Goal: Use online tool/utility: Utilize a website feature to perform a specific function

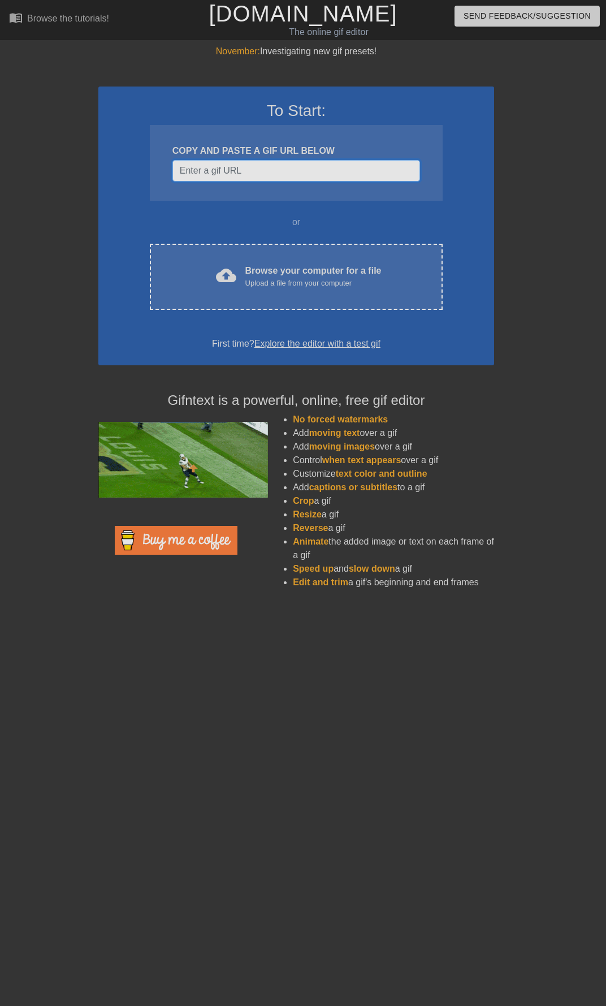
click at [277, 177] on input "Username" at bounding box center [296, 170] width 248 height 21
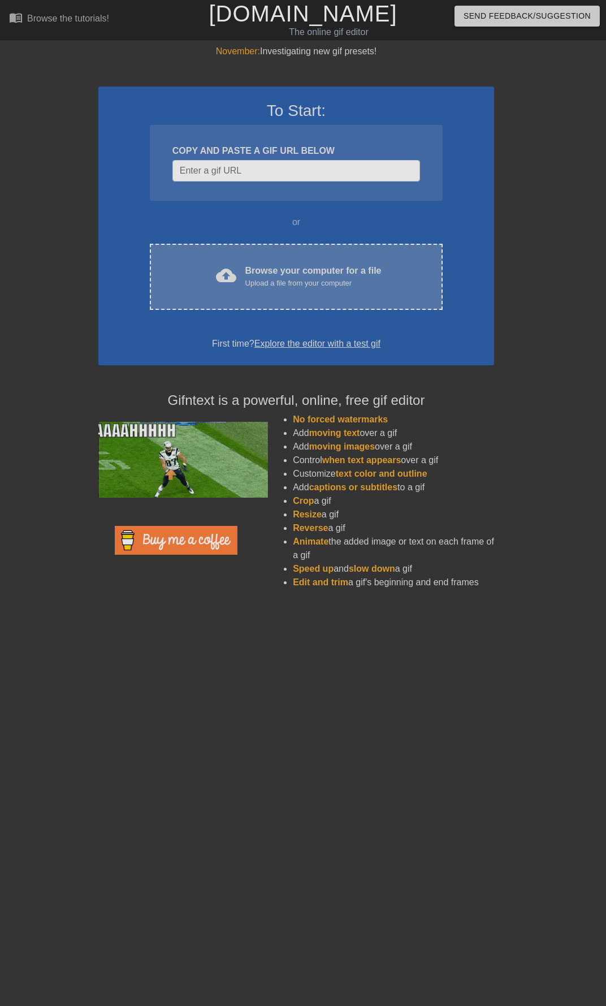
click at [294, 272] on div "Browse your computer for a file Upload a file from your computer" at bounding box center [313, 276] width 136 height 25
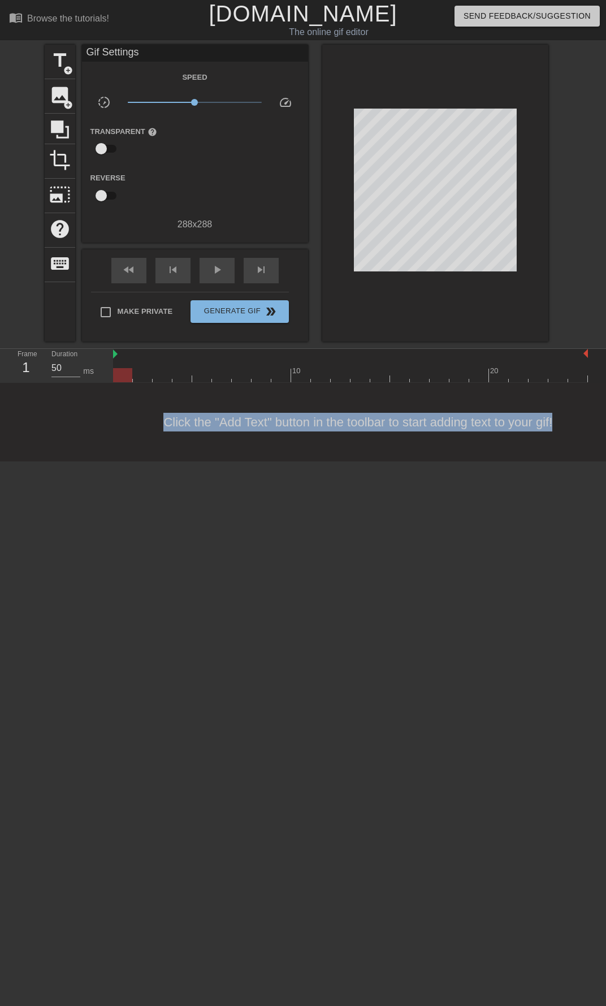
drag, startPoint x: 562, startPoint y: 423, endPoint x: 144, endPoint y: 415, distance: 418.0
click at [144, 415] on div "Click the "Add Text" button in the toolbar to start adding text to your gif!" at bounding box center [303, 422] width 606 height 79
drag, startPoint x: 144, startPoint y: 415, endPoint x: 266, endPoint y: 521, distance: 161.9
click at [266, 462] on html "menu_book Browse the tutorials! [DOMAIN_NAME] The online gif editor Send Feedba…" at bounding box center [303, 231] width 606 height 462
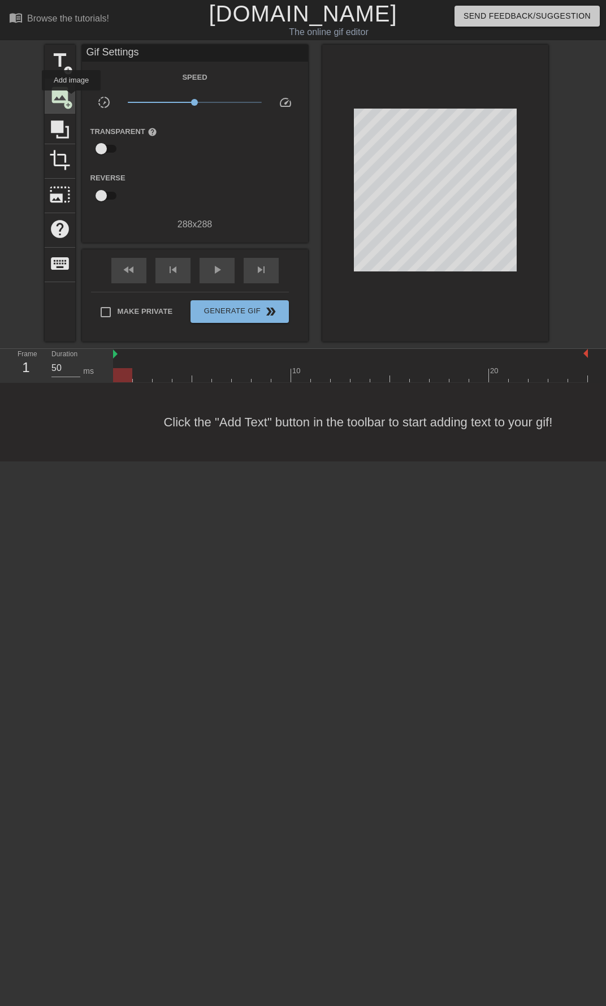
click at [71, 98] on div "image add_circle" at bounding box center [60, 96] width 31 height 34
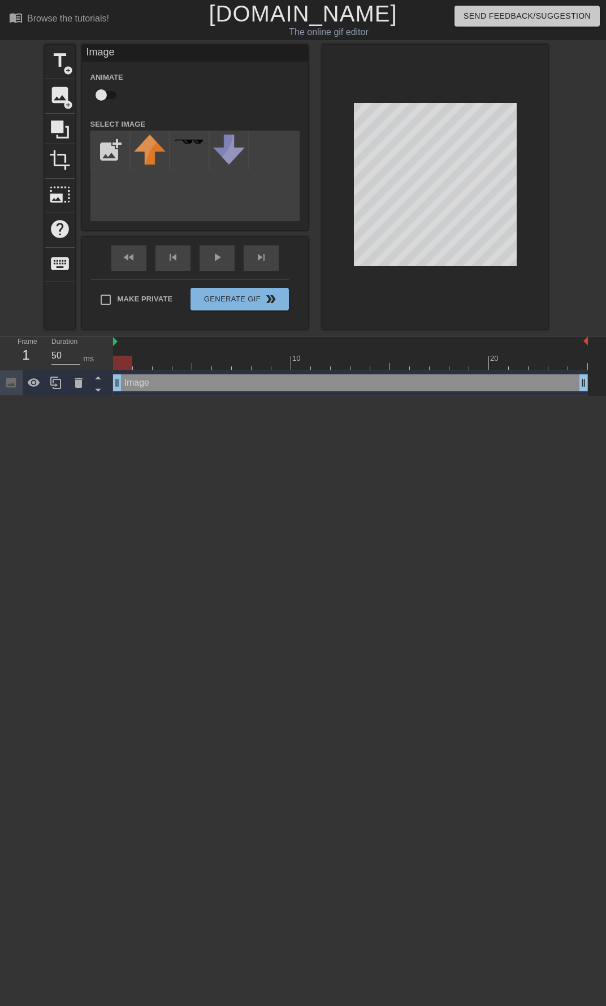
click at [333, 343] on div "menu_book Browse the tutorials! [DOMAIN_NAME] The online gif editor Send Feedba…" at bounding box center [303, 198] width 606 height 396
click at [117, 163] on input "file" at bounding box center [110, 150] width 38 height 38
click at [107, 154] on input "file" at bounding box center [110, 150] width 38 height 38
type input "C:\fakepath\Untitled.png"
click at [154, 159] on img at bounding box center [150, 155] width 32 height 40
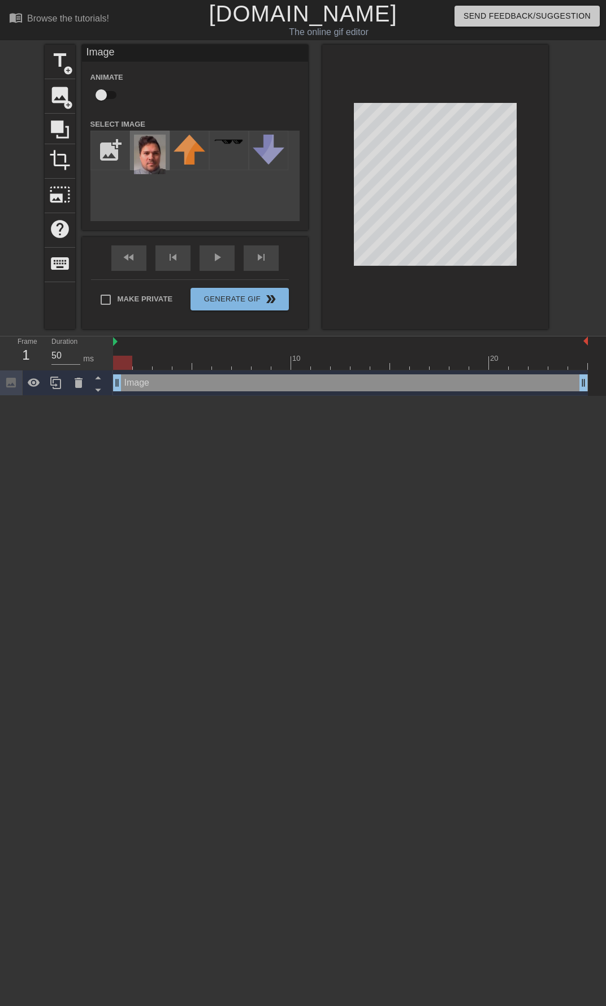
click at [158, 150] on img at bounding box center [150, 155] width 32 height 40
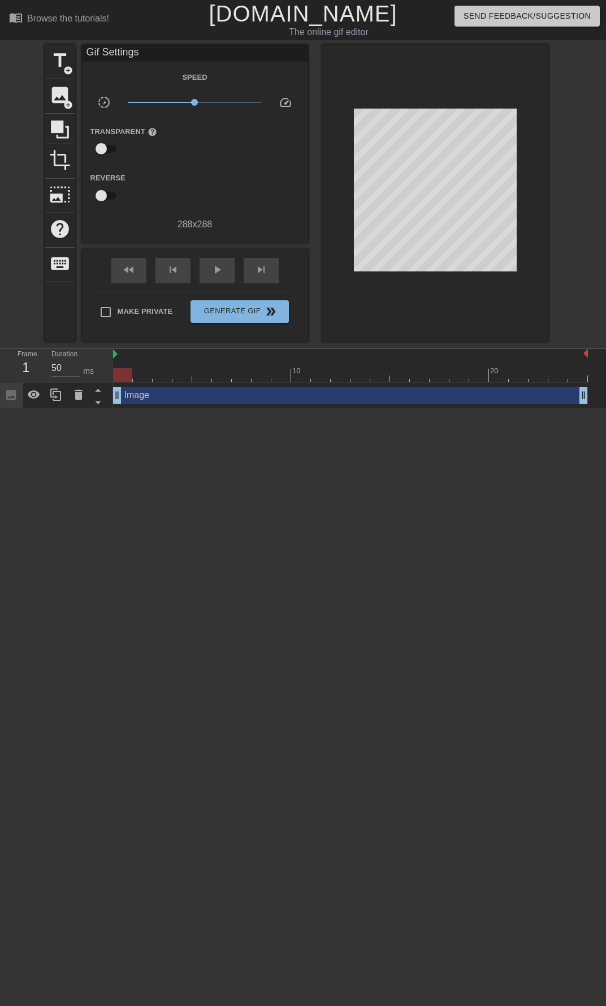
click at [392, 220] on div at bounding box center [435, 193] width 226 height 297
click at [57, 96] on span "image" at bounding box center [59, 94] width 21 height 21
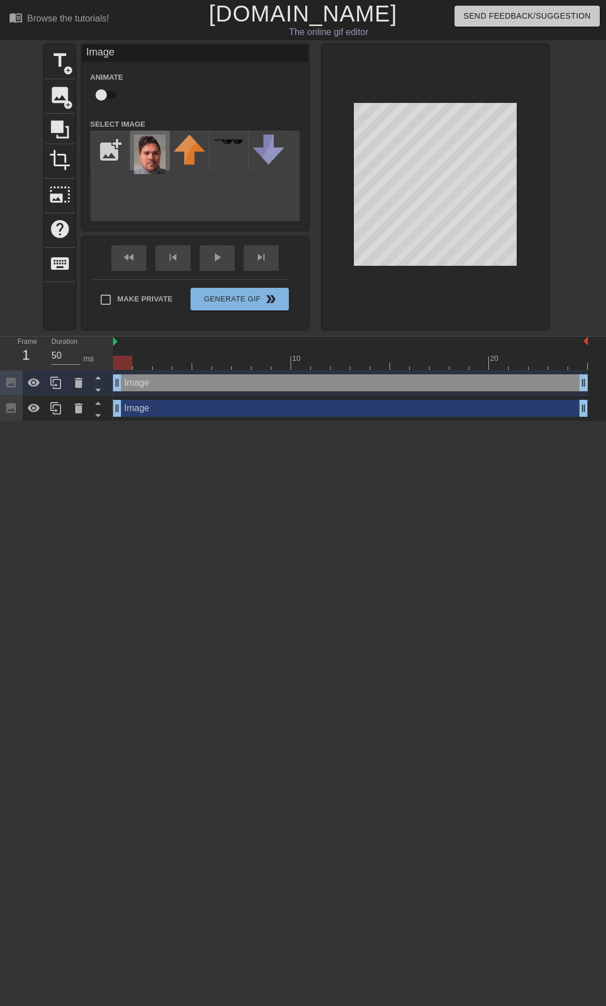
click at [150, 159] on img at bounding box center [150, 155] width 32 height 40
click at [420, 421] on html "menu_book Browse the tutorials! [DOMAIN_NAME] The online gif editor Send Feedba…" at bounding box center [303, 210] width 606 height 421
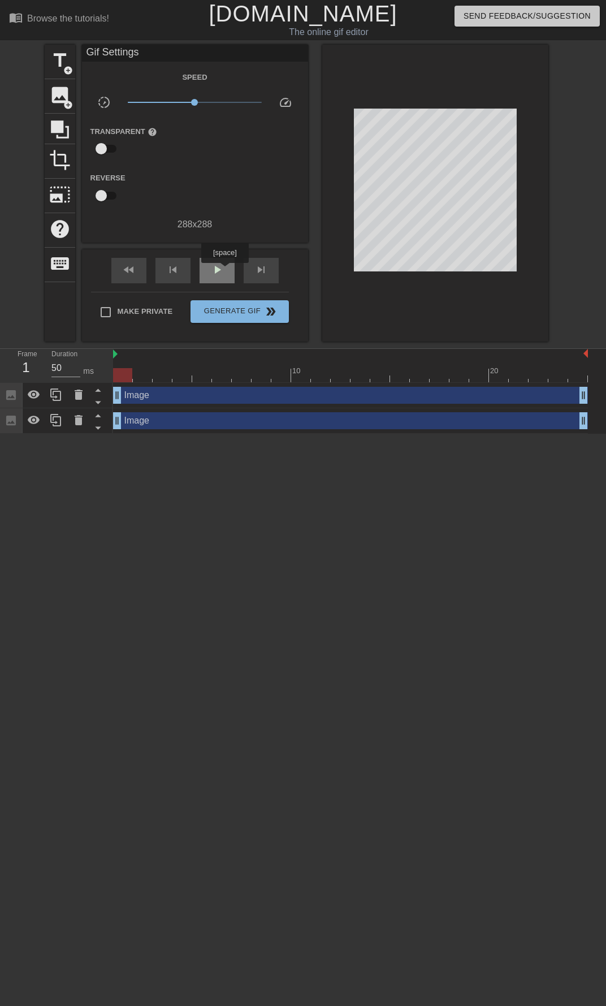
click at [225, 271] on div "play_arrow" at bounding box center [217, 270] width 35 height 25
click at [225, 271] on div "pause" at bounding box center [217, 270] width 35 height 25
click at [320, 376] on div at bounding box center [320, 375] width 19 height 14
click at [217, 271] on span "play_arrow" at bounding box center [217, 270] width 14 height 14
click at [217, 271] on span "pause" at bounding box center [217, 270] width 14 height 14
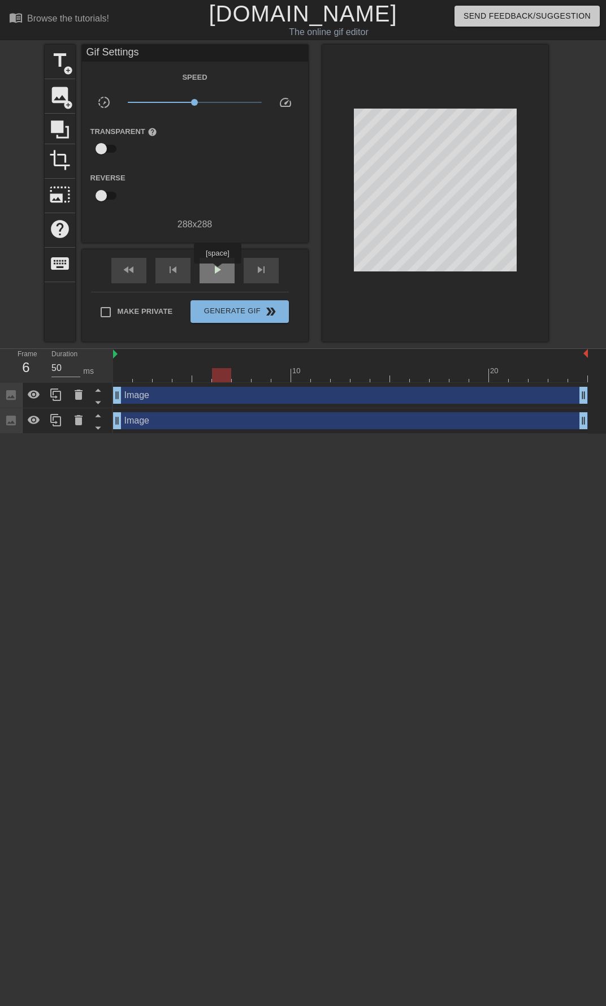
click at [217, 271] on span "play_arrow" at bounding box center [217, 270] width 14 height 14
click at [217, 271] on span "pause" at bounding box center [217, 270] width 14 height 14
click at [76, 400] on icon at bounding box center [79, 395] width 14 height 14
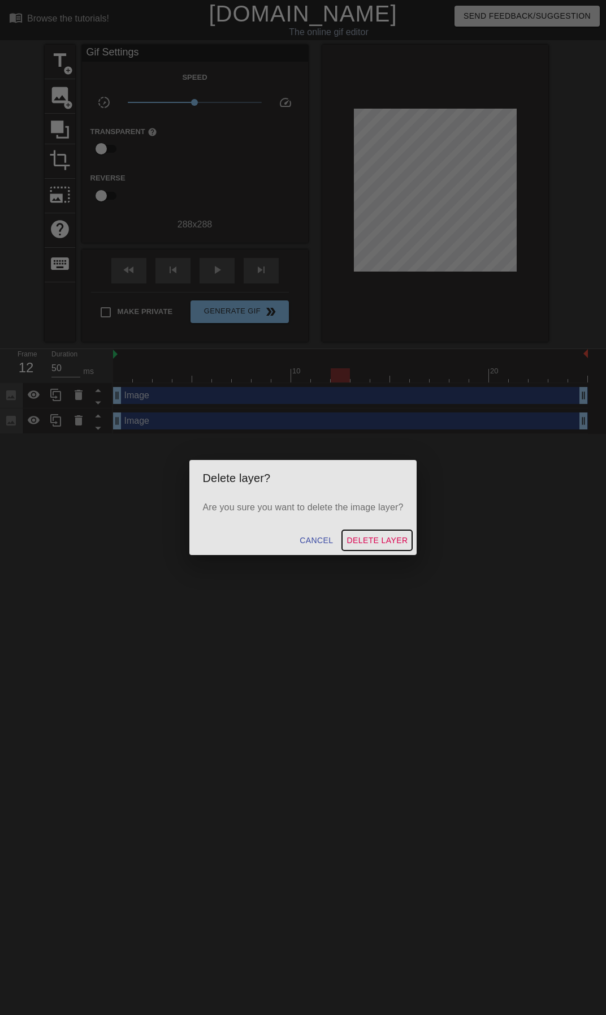
click at [381, 541] on span "Delete Layer" at bounding box center [377, 540] width 61 height 14
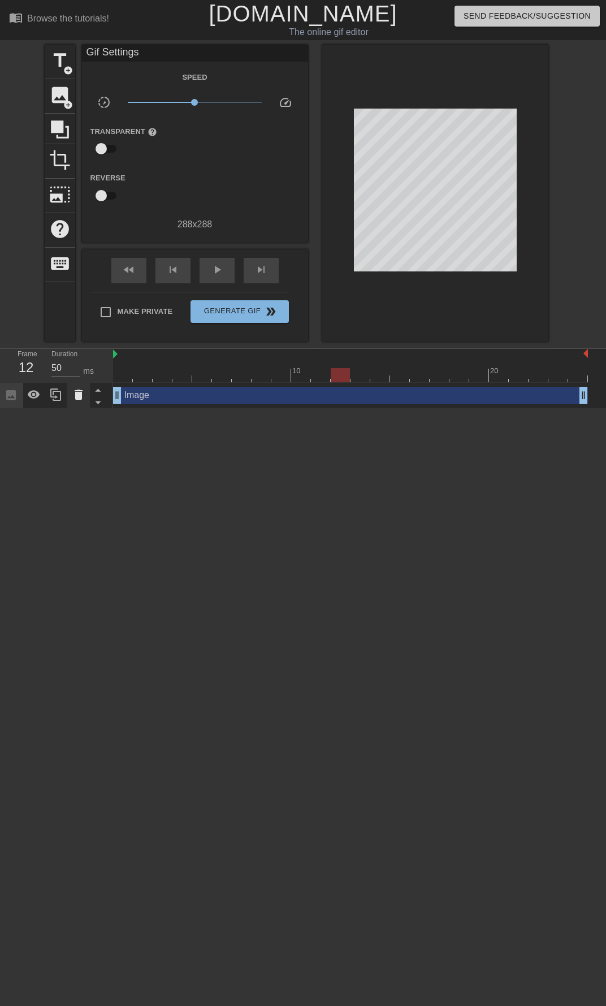
click at [83, 393] on icon at bounding box center [79, 395] width 14 height 14
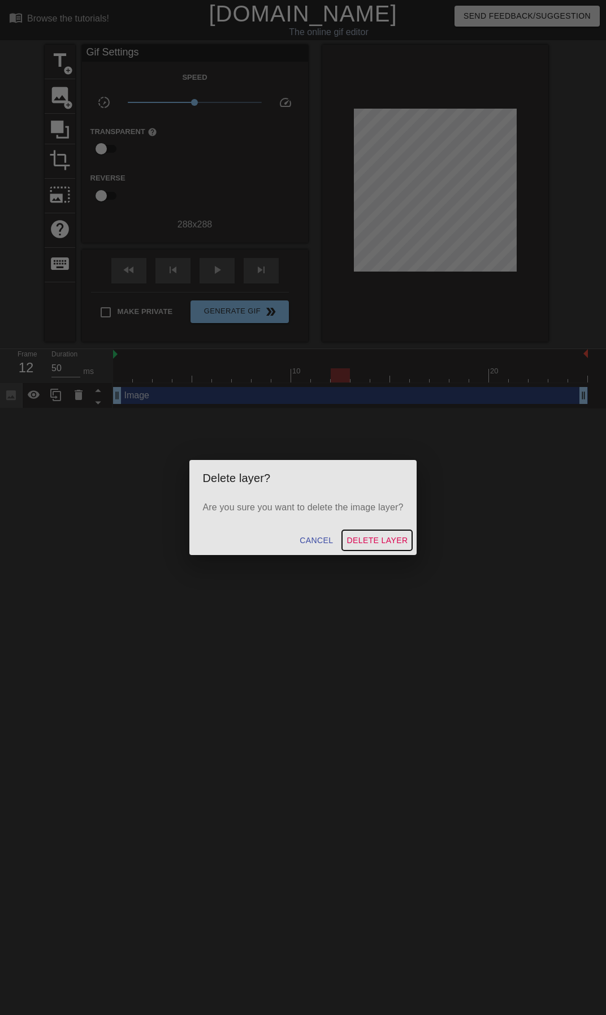
click at [387, 542] on span "Delete Layer" at bounding box center [377, 540] width 61 height 14
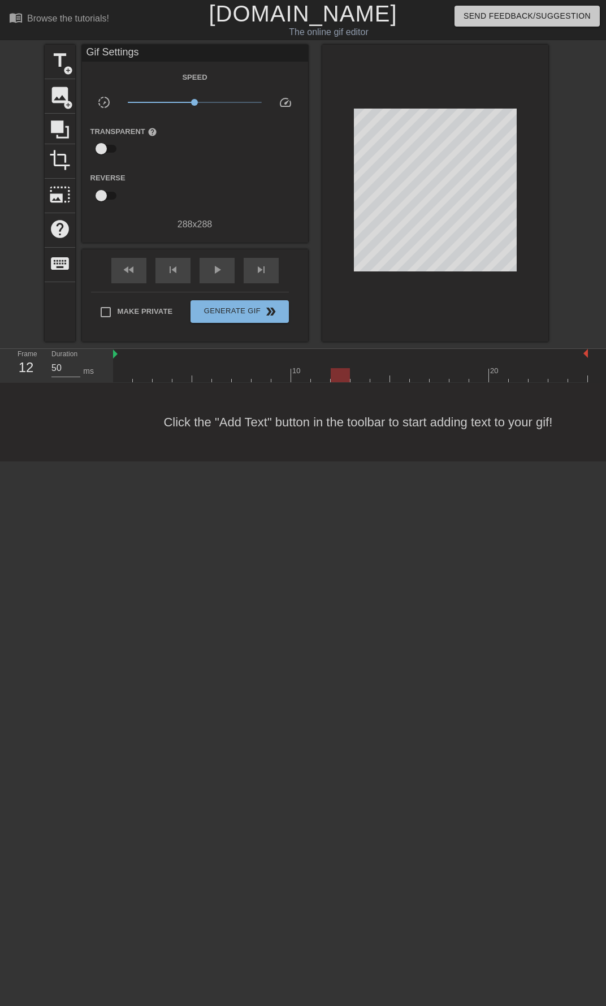
click at [76, 92] on div "title add_circle image add_circle crop photo_size_select_large help keyboard Gi…" at bounding box center [297, 193] width 504 height 297
click at [64, 92] on span "image" at bounding box center [59, 94] width 21 height 21
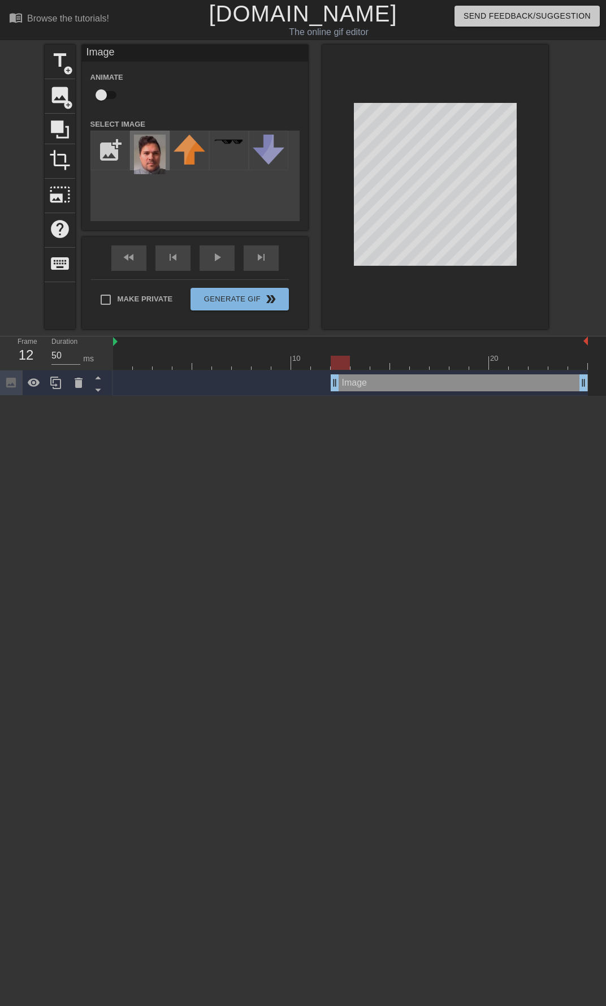
click at [149, 150] on img at bounding box center [150, 155] width 32 height 40
click at [154, 396] on html "menu_book Browse the tutorials! [DOMAIN_NAME] The online gif editor Send Feedba…" at bounding box center [303, 198] width 606 height 396
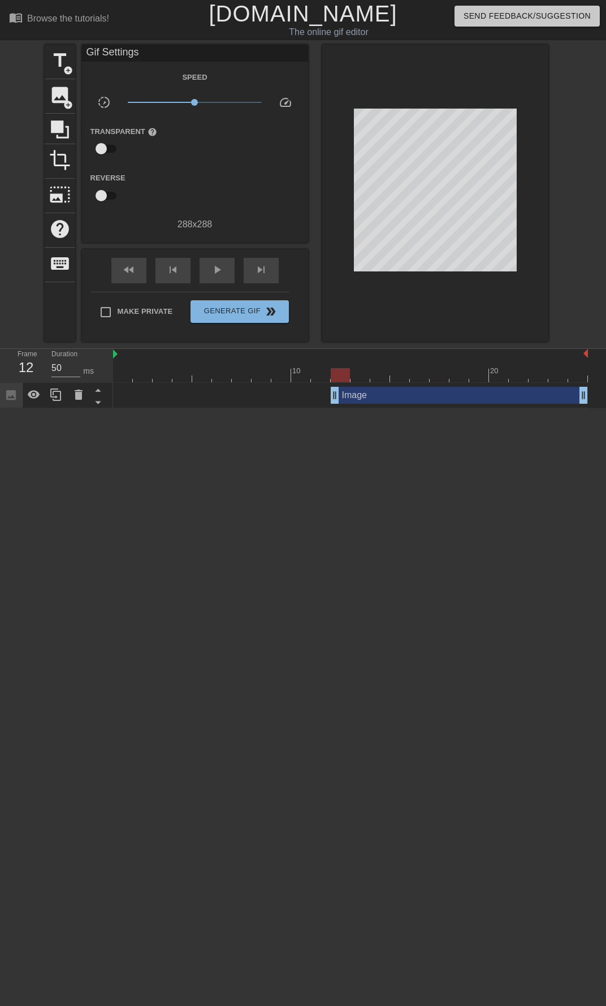
click at [213, 390] on div "Image drag_handle drag_handle" at bounding box center [350, 395] width 475 height 17
click at [226, 269] on div "play_arrow" at bounding box center [217, 270] width 35 height 25
click at [225, 270] on div "pause" at bounding box center [217, 270] width 35 height 25
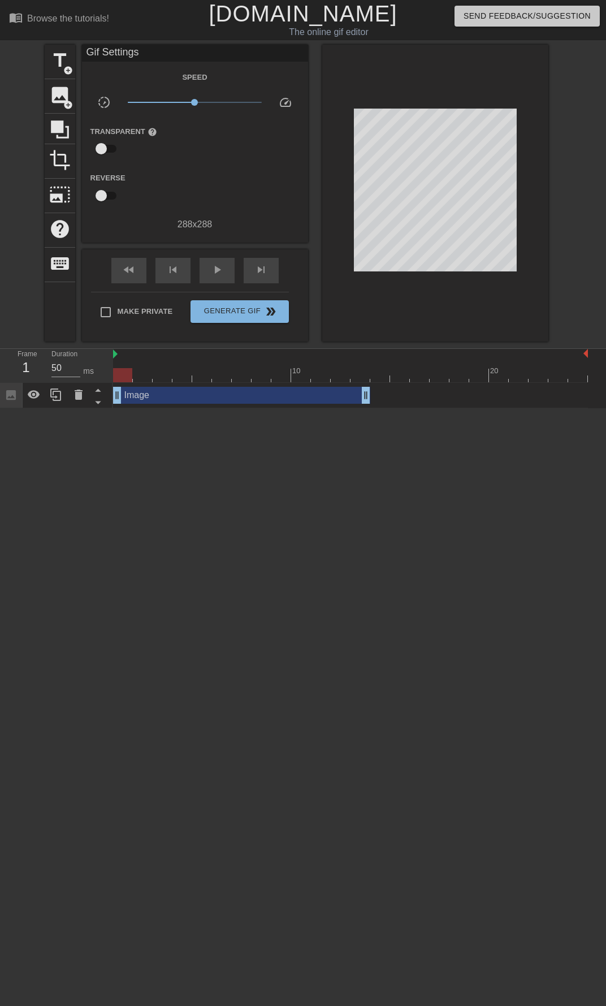
drag, startPoint x: 374, startPoint y: 394, endPoint x: 183, endPoint y: 397, distance: 190.6
click at [183, 397] on div "Image drag_handle drag_handle" at bounding box center [241, 395] width 257 height 17
click at [214, 261] on div "play_arrow" at bounding box center [217, 270] width 35 height 25
click at [215, 263] on span "pause" at bounding box center [217, 270] width 14 height 14
drag, startPoint x: 369, startPoint y: 398, endPoint x: 288, endPoint y: 340, distance: 98.9
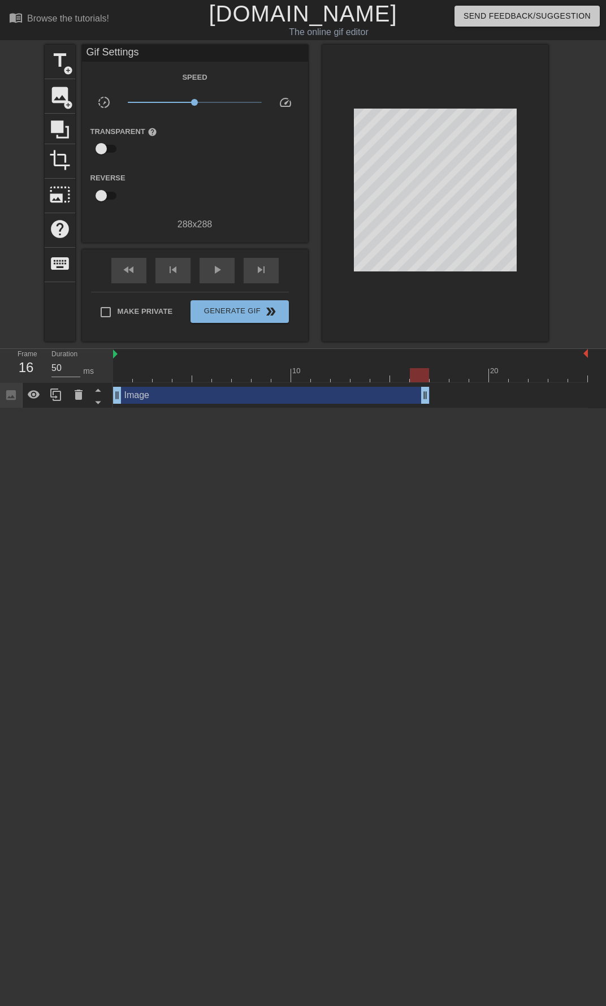
click at [432, 400] on div "Image drag_handle drag_handle" at bounding box center [350, 395] width 475 height 17
click at [212, 271] on span "play_arrow" at bounding box center [217, 270] width 14 height 14
click at [212, 271] on span "pause" at bounding box center [217, 270] width 14 height 14
drag, startPoint x: 426, startPoint y: 391, endPoint x: 445, endPoint y: 396, distance: 18.8
click at [233, 313] on span "Generate Gif double_arrow" at bounding box center [239, 312] width 89 height 14
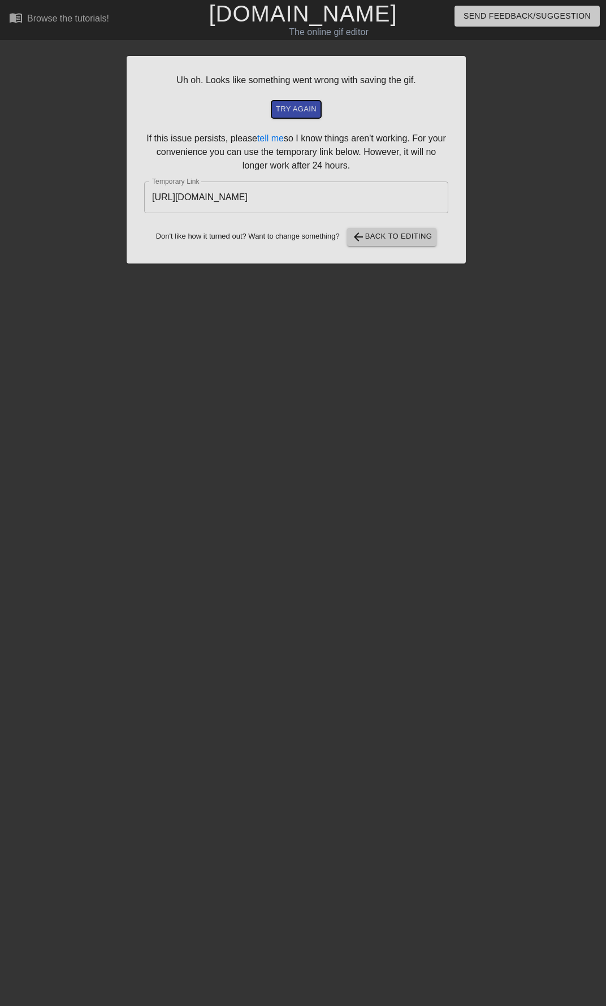
click at [300, 110] on span "try again" at bounding box center [296, 109] width 41 height 13
drag, startPoint x: 394, startPoint y: 196, endPoint x: 125, endPoint y: 181, distance: 269.0
click at [125, 181] on div "Uh oh. Looks like something went wrong with saving the gif. try again If this i…" at bounding box center [303, 154] width 606 height 219
